Goal: Find specific page/section: Find specific page/section

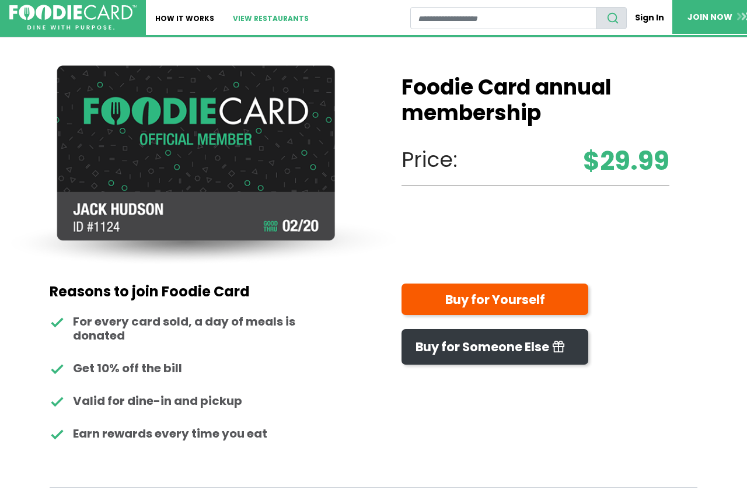
click at [259, 18] on link "View restaurants" at bounding box center [271, 17] width 95 height 35
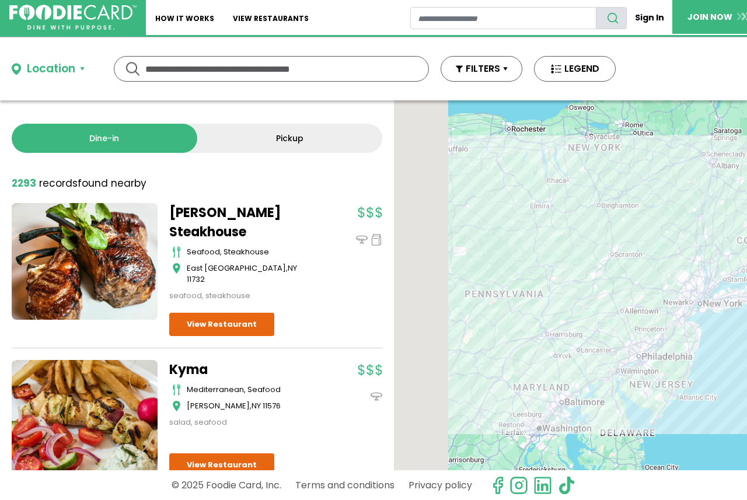
drag, startPoint x: 469, startPoint y: 236, endPoint x: 706, endPoint y: 177, distance: 244.3
click at [706, 177] on div at bounding box center [570, 285] width 353 height 370
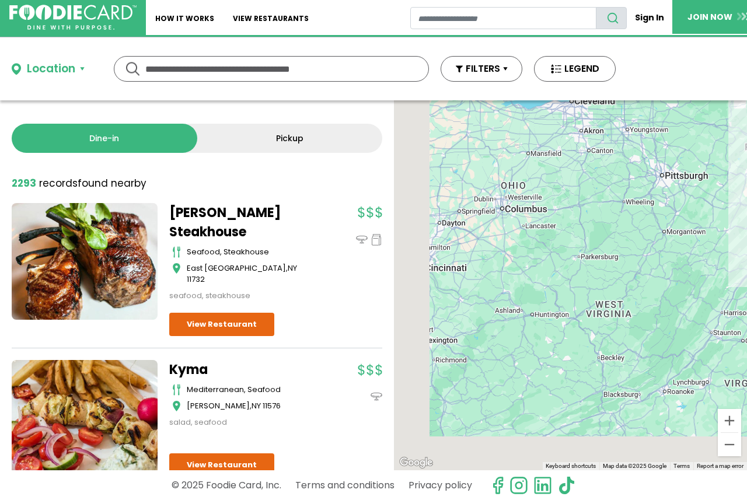
drag, startPoint x: 690, startPoint y: 200, endPoint x: 709, endPoint y: 179, distance: 28.6
click at [708, 180] on div at bounding box center [570, 285] width 353 height 370
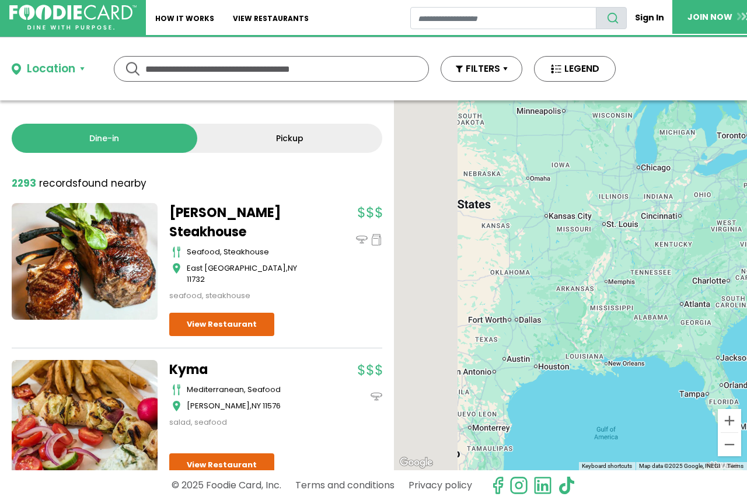
drag, startPoint x: 518, startPoint y: 301, endPoint x: 623, endPoint y: 293, distance: 105.4
click at [623, 293] on div at bounding box center [570, 285] width 353 height 370
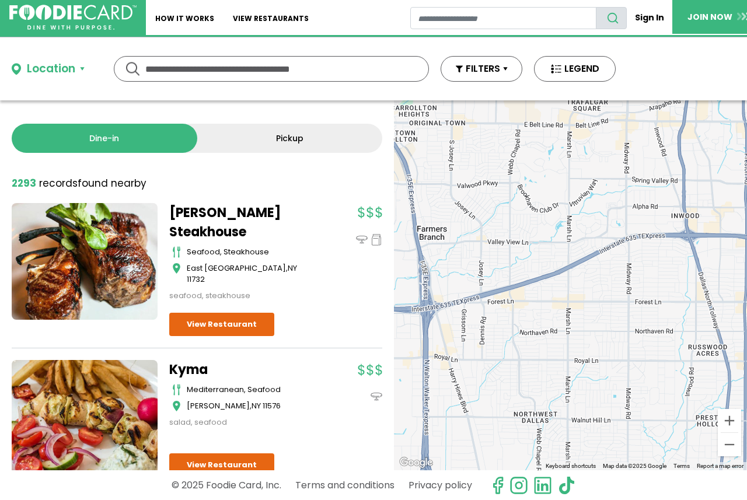
drag, startPoint x: 489, startPoint y: 156, endPoint x: 488, endPoint y: 330, distance: 174.6
click at [488, 332] on div at bounding box center [570, 285] width 353 height 370
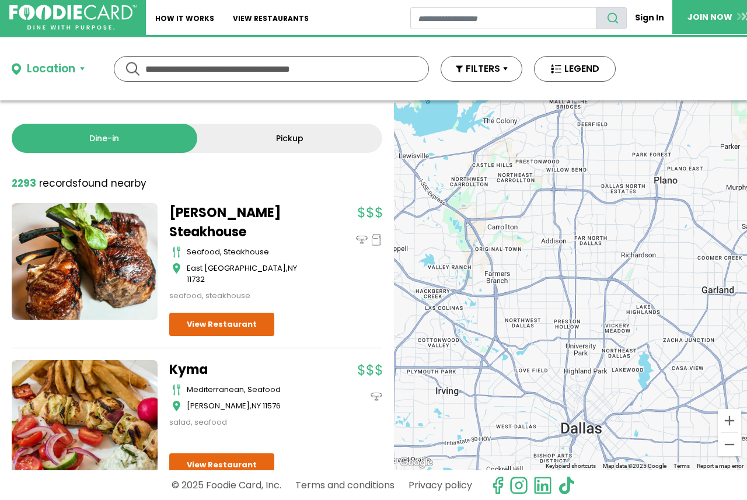
click at [329, 144] on link "Pickup" at bounding box center [290, 138] width 186 height 29
